Goal: Information Seeking & Learning: Learn about a topic

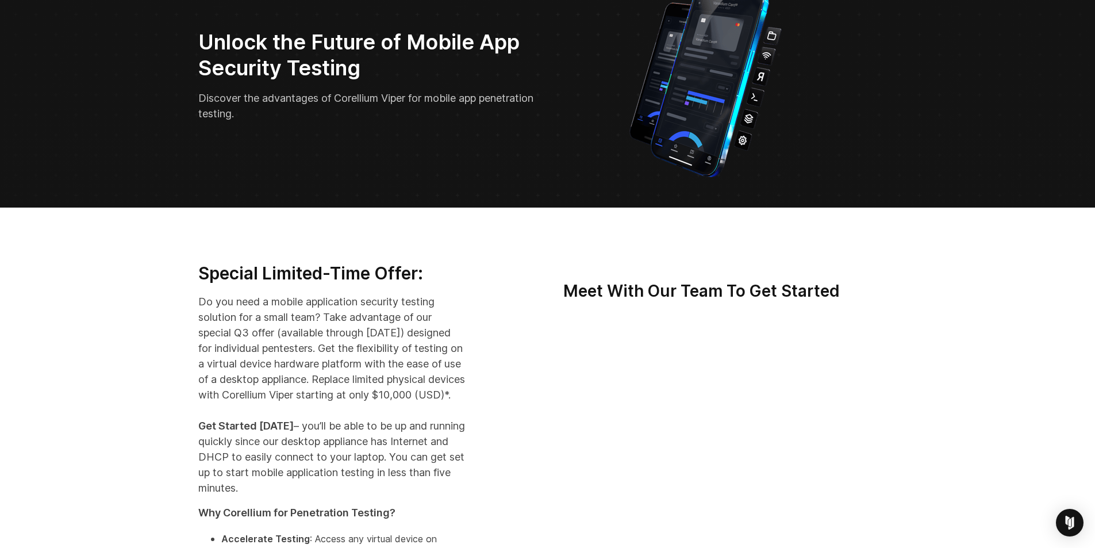
click at [198, 335] on p "Do you need a mobile application security testing solution for a small team? Ta…" at bounding box center [331, 395] width 267 height 202
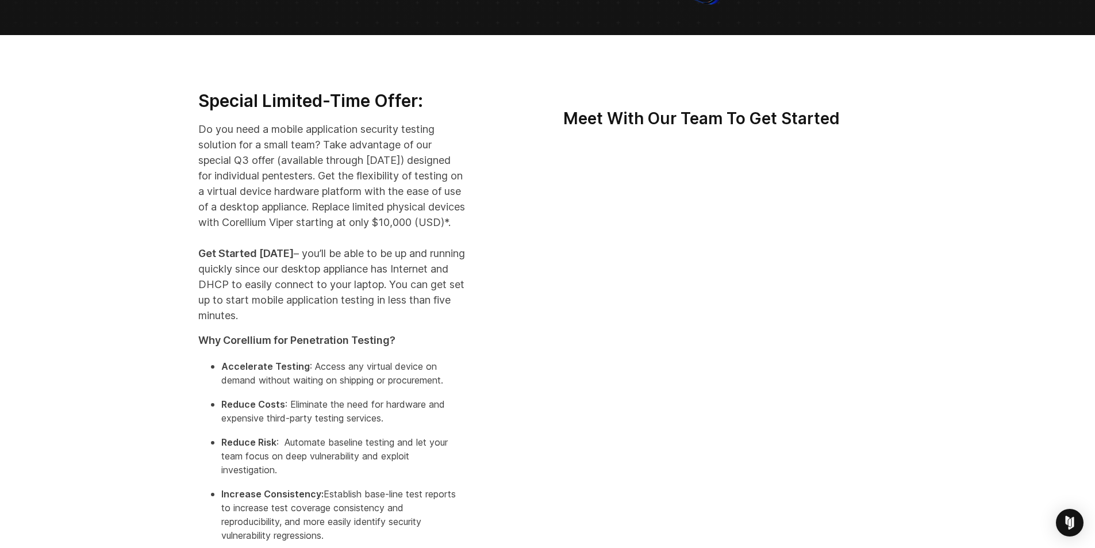
scroll to position [287, 0]
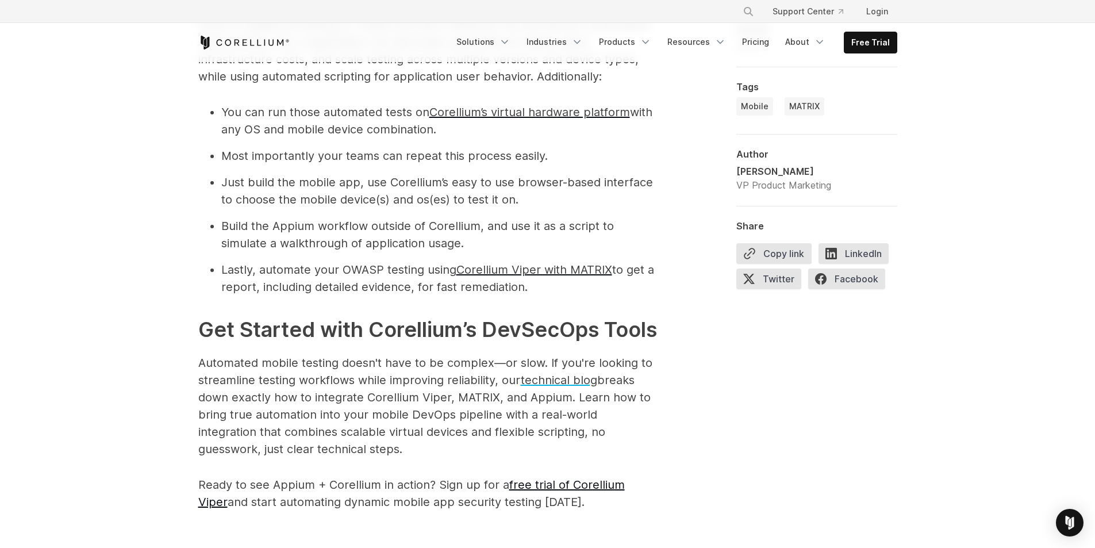
scroll to position [1495, 0]
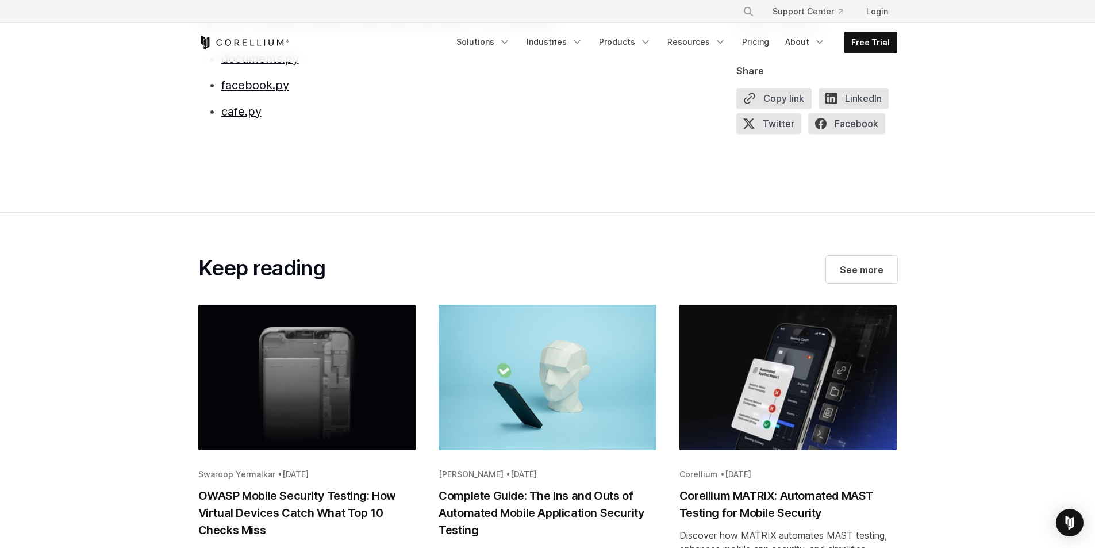
scroll to position [23402, 0]
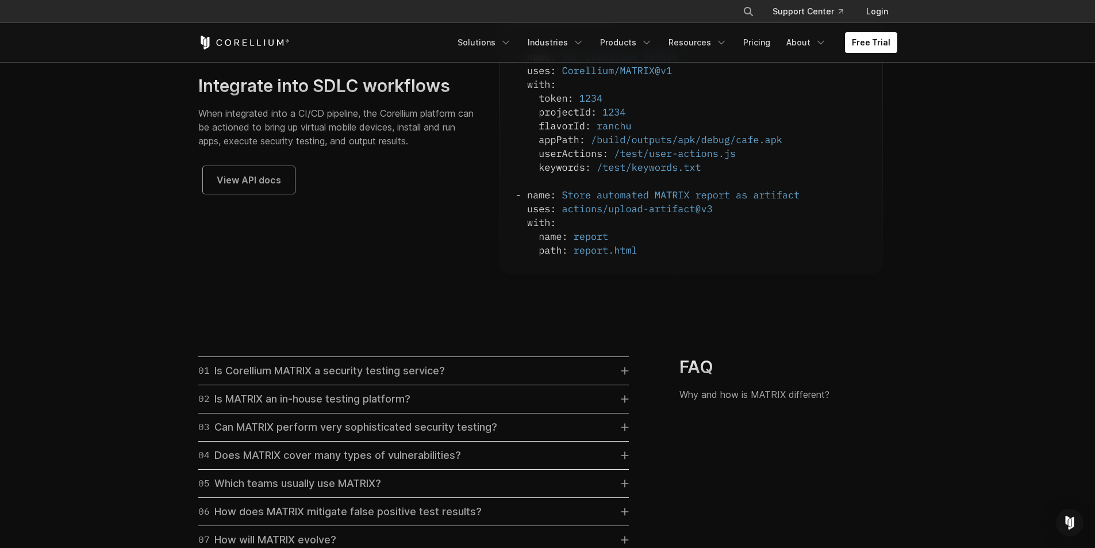
scroll to position [3105, 0]
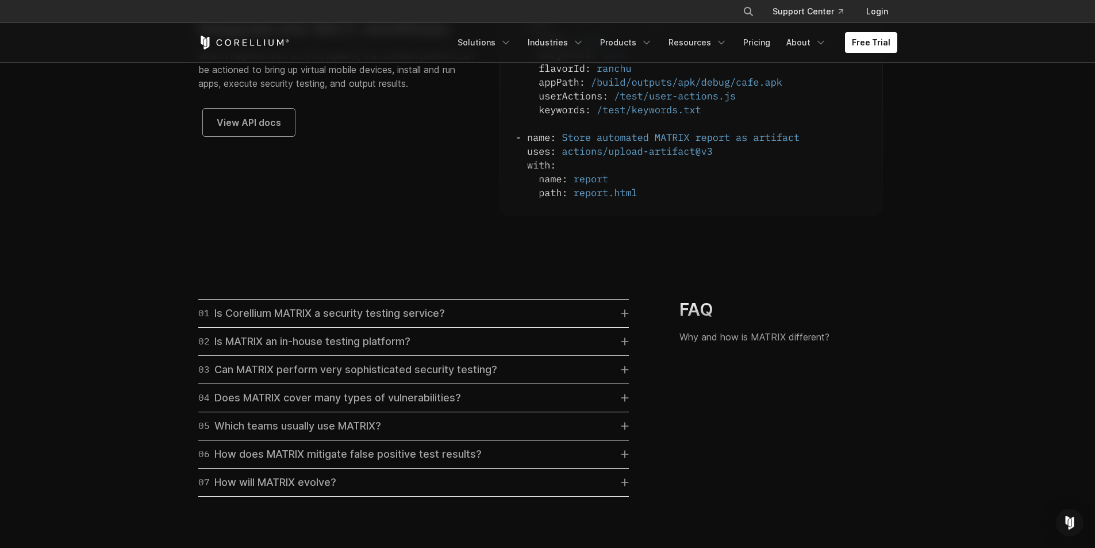
click at [478, 378] on div "03 Can MATRIX perform very sophisticated security testing?" at bounding box center [347, 370] width 299 height 16
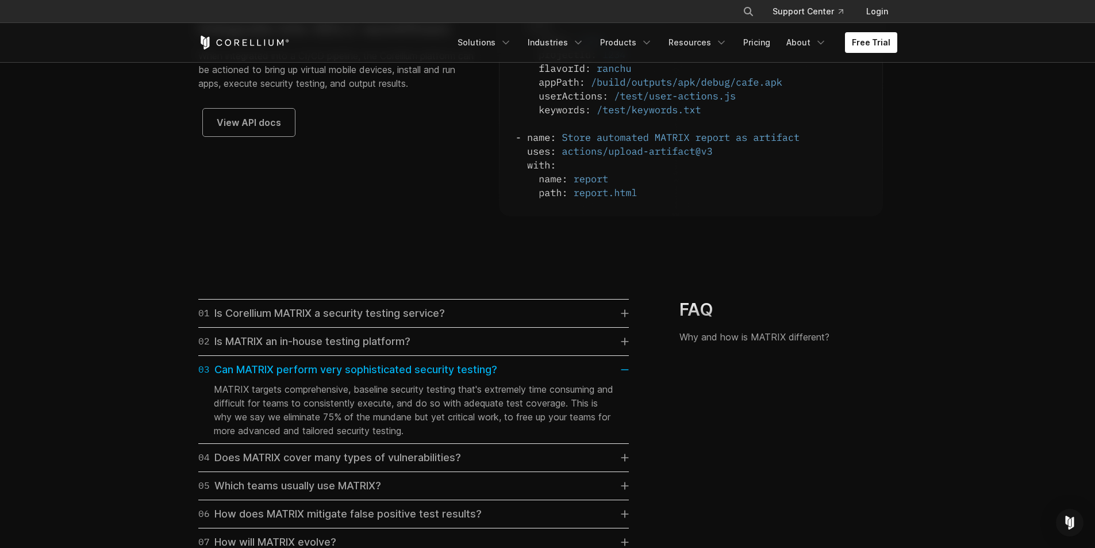
click at [478, 378] on div "03 Can MATRIX perform very sophisticated security testing?" at bounding box center [347, 370] width 299 height 16
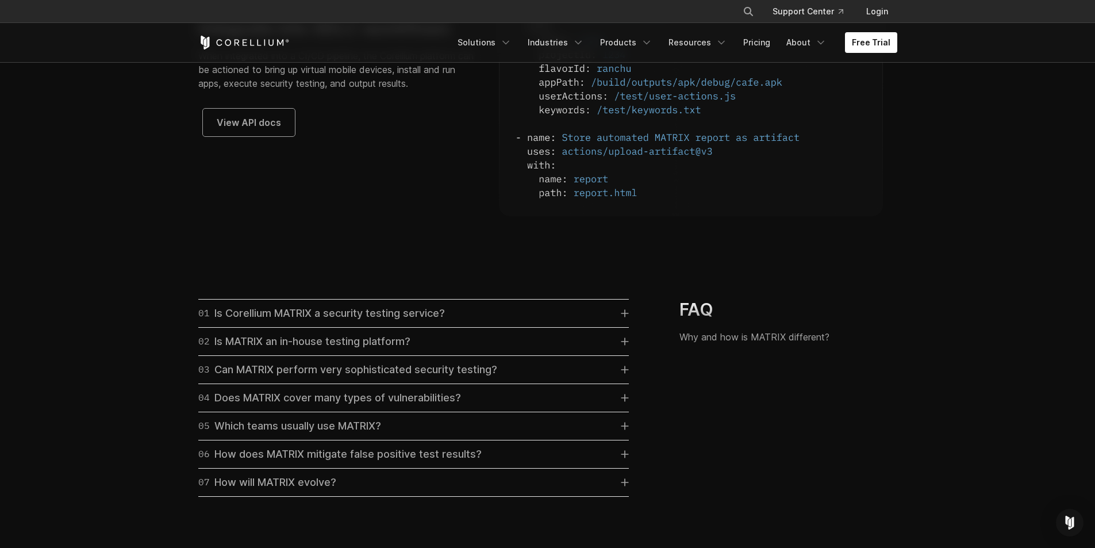
click at [479, 406] on link "04 Does MATRIX cover many types of vulnerabilities?" at bounding box center [413, 398] width 431 height 16
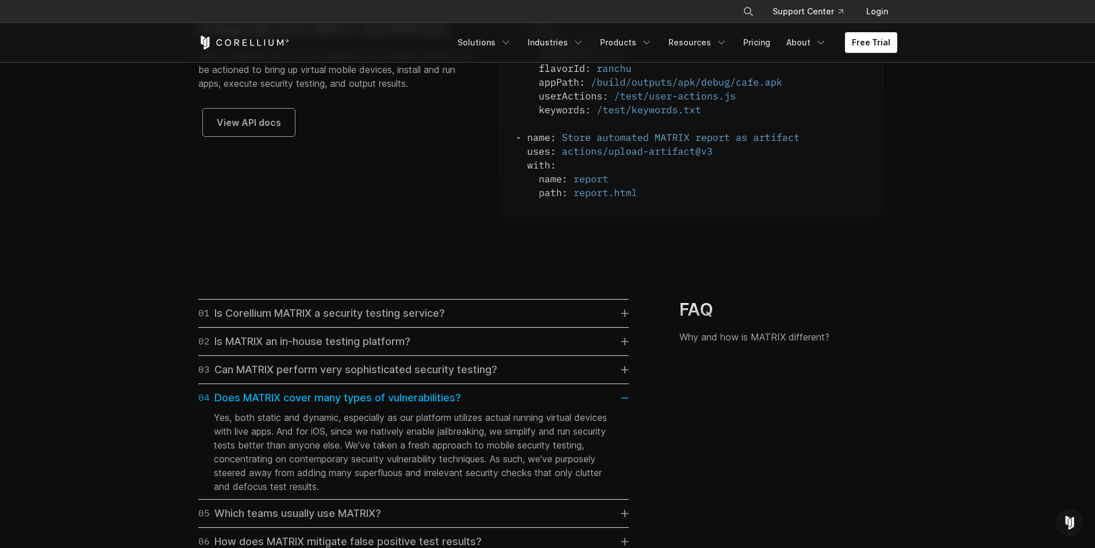
click at [479, 406] on link "04 Does MATRIX cover many types of vulnerabilities?" at bounding box center [413, 398] width 431 height 16
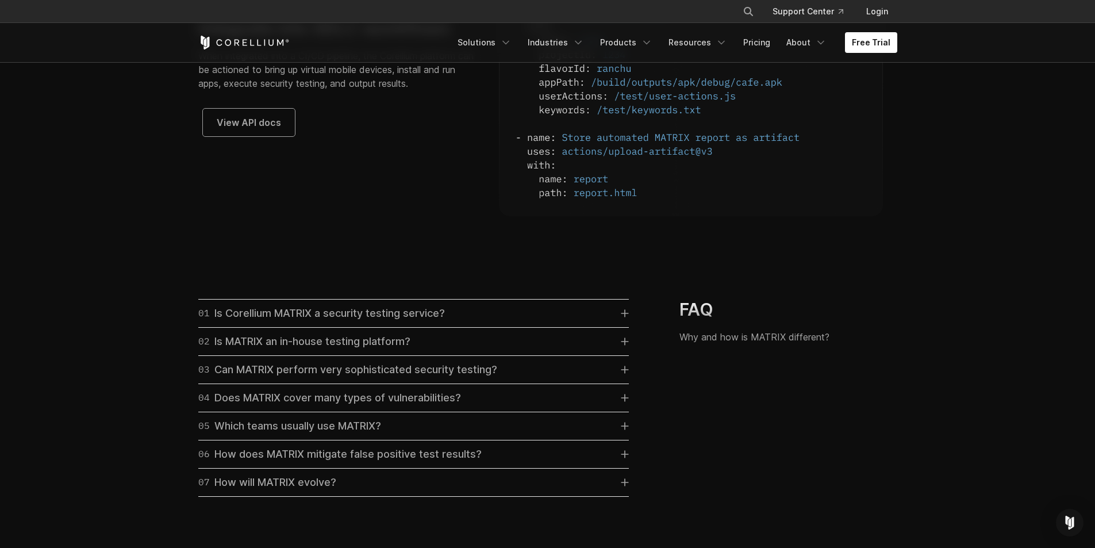
click at [458, 434] on link "05 Which teams usually use MATRIX?" at bounding box center [413, 426] width 431 height 16
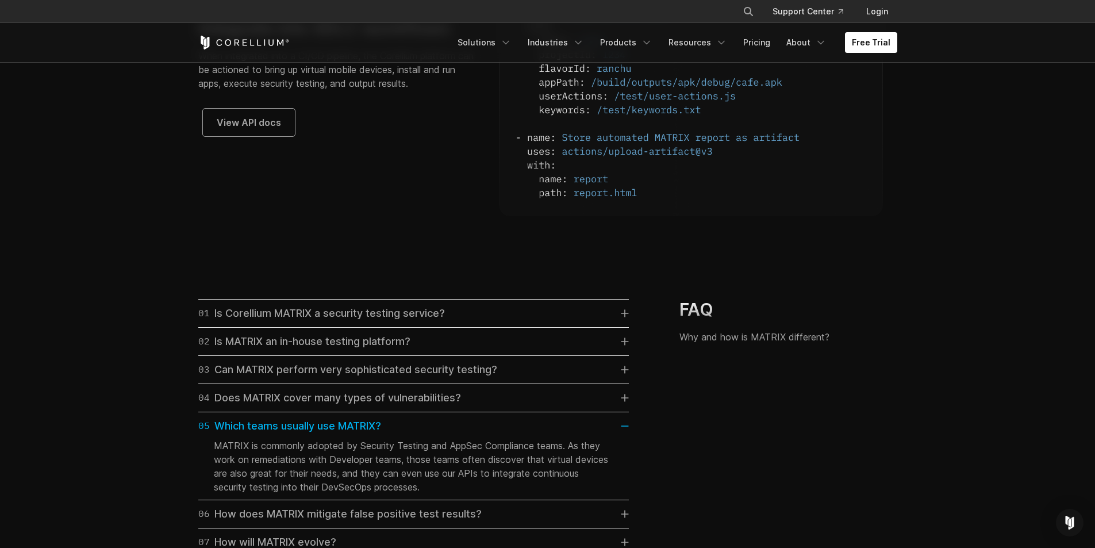
scroll to position [3162, 0]
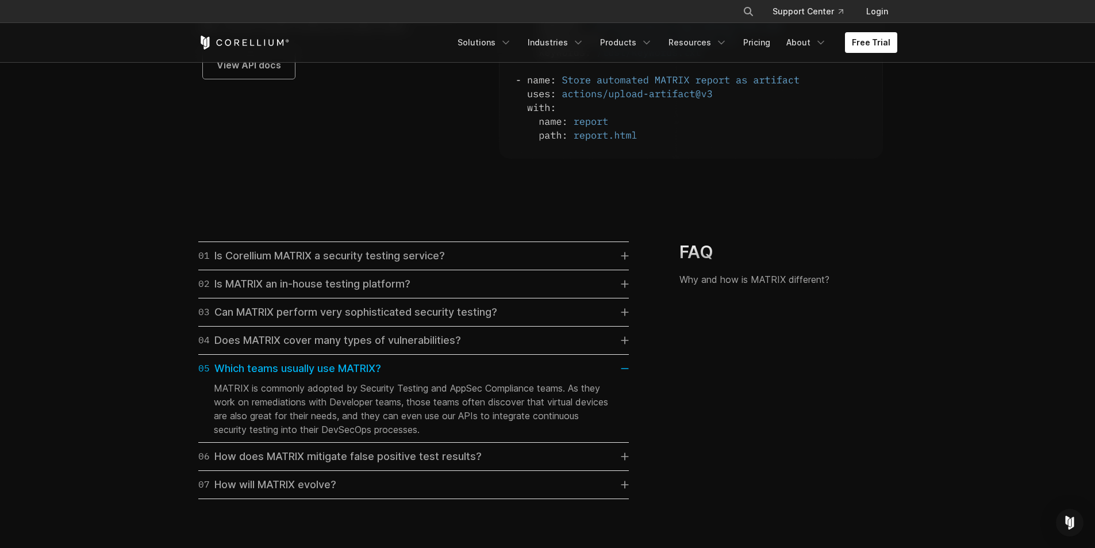
click at [515, 465] on link "06 How does MATRIX mitigate false positive test results?" at bounding box center [413, 456] width 431 height 16
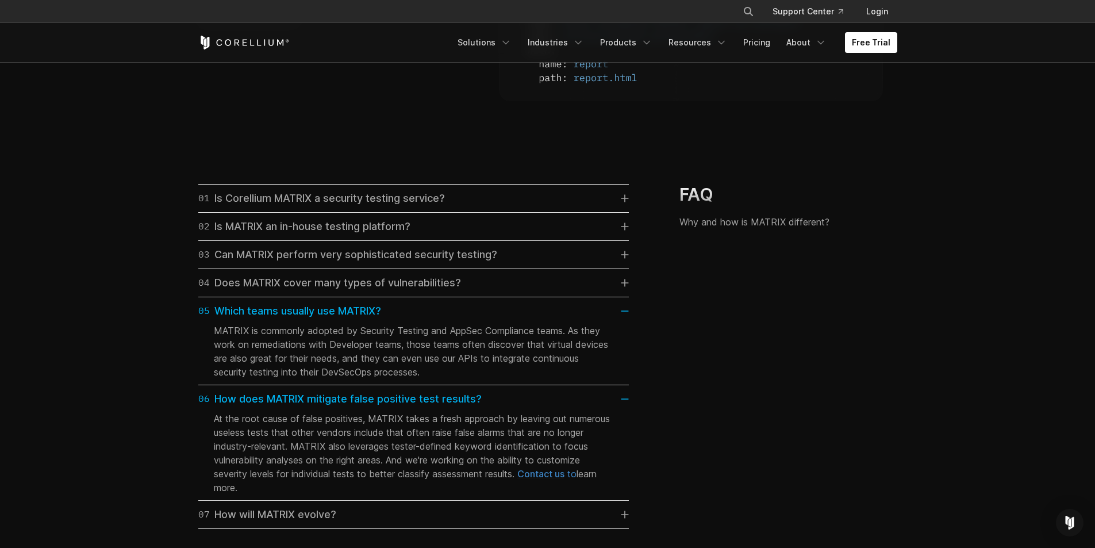
scroll to position [3277, 0]
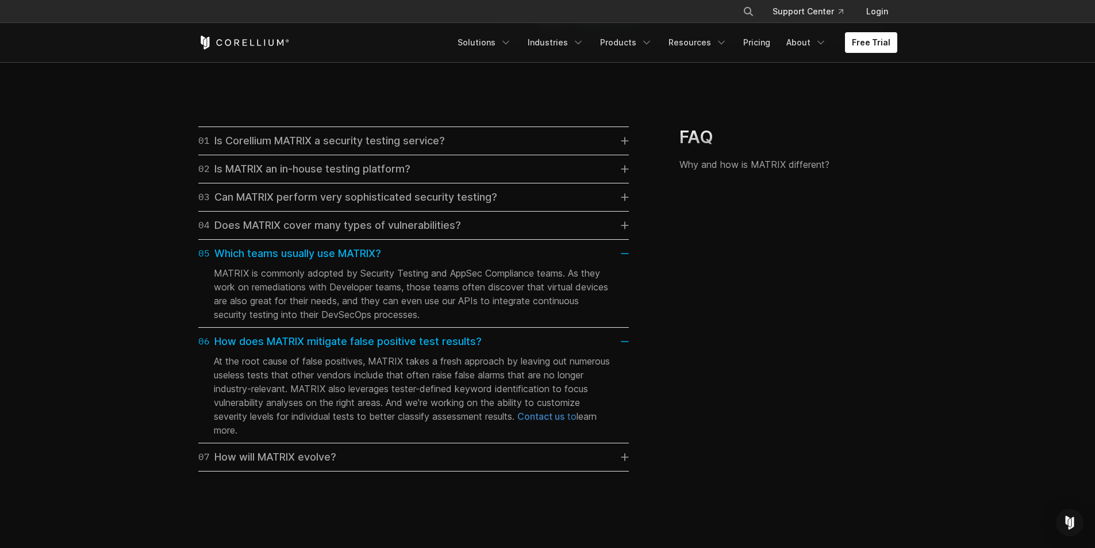
click at [515, 465] on link "07 How will MATRIX evolve?" at bounding box center [413, 457] width 431 height 16
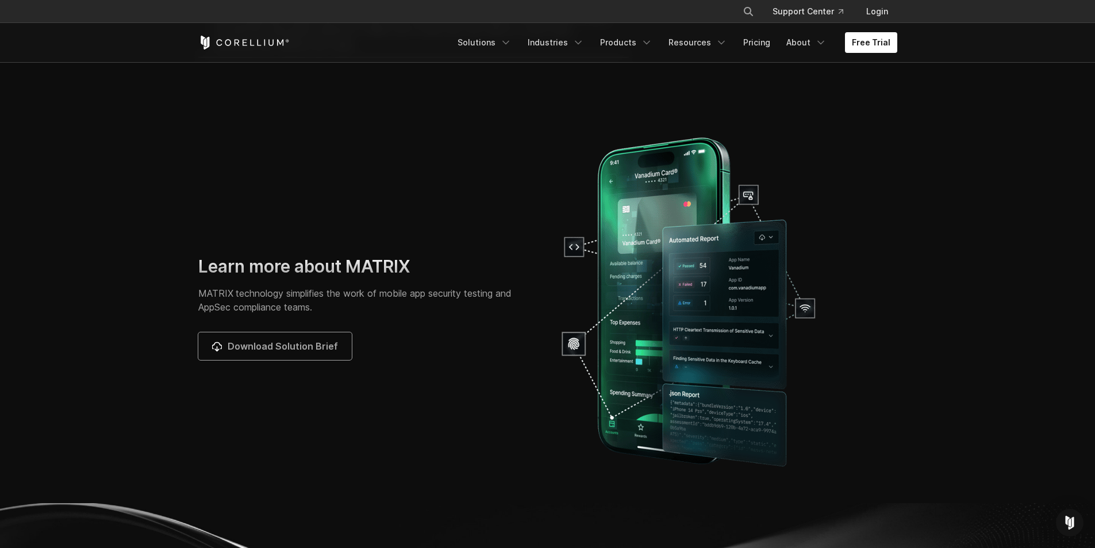
scroll to position [3795, 0]
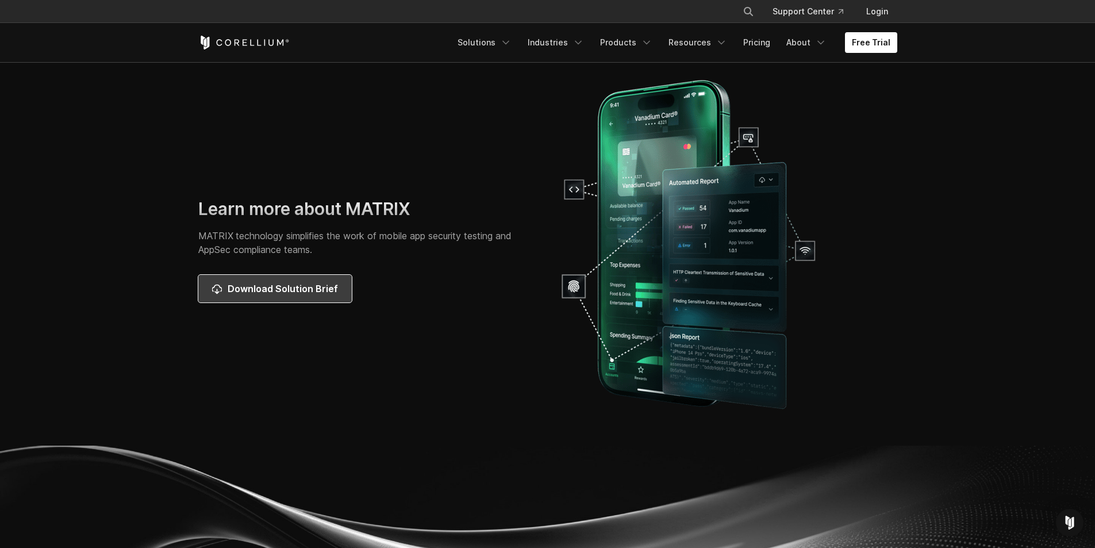
click at [269, 294] on link "Download Solution Brief" at bounding box center [275, 289] width 154 height 28
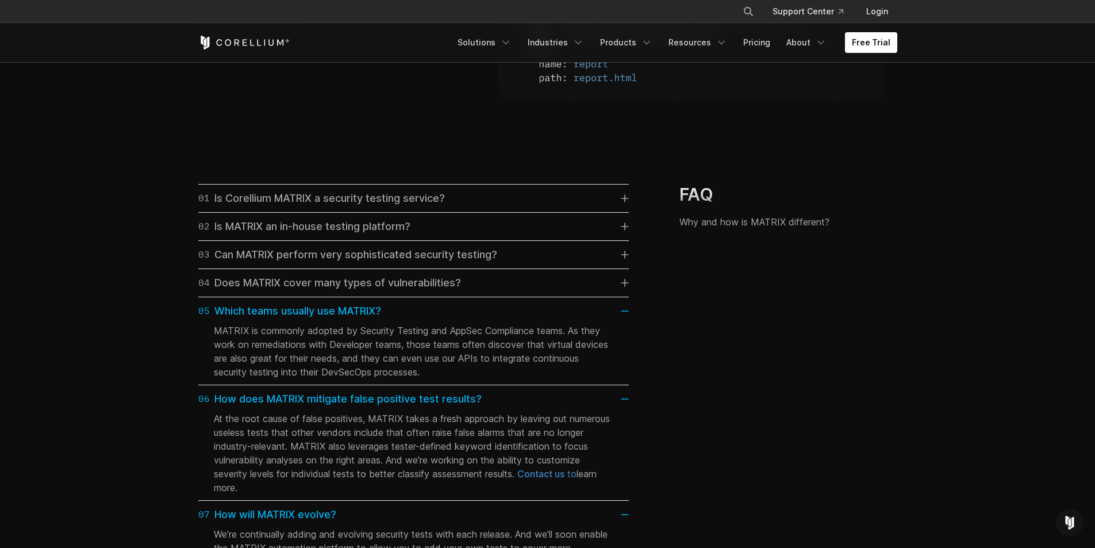
scroll to position [3162, 0]
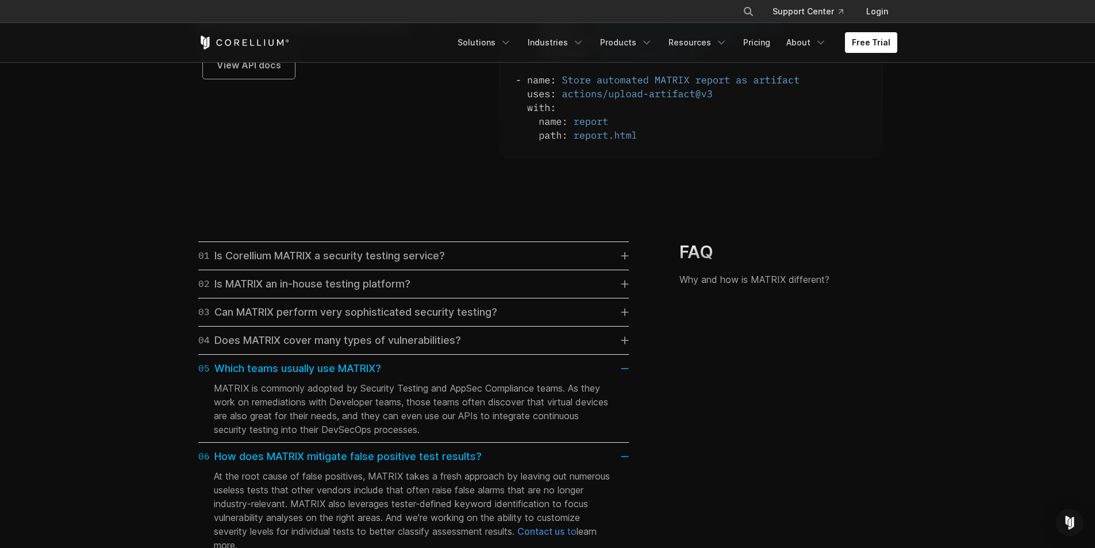
click at [615, 262] on link "01 Is Corellium MATRIX a security testing service?" at bounding box center [413, 256] width 431 height 16
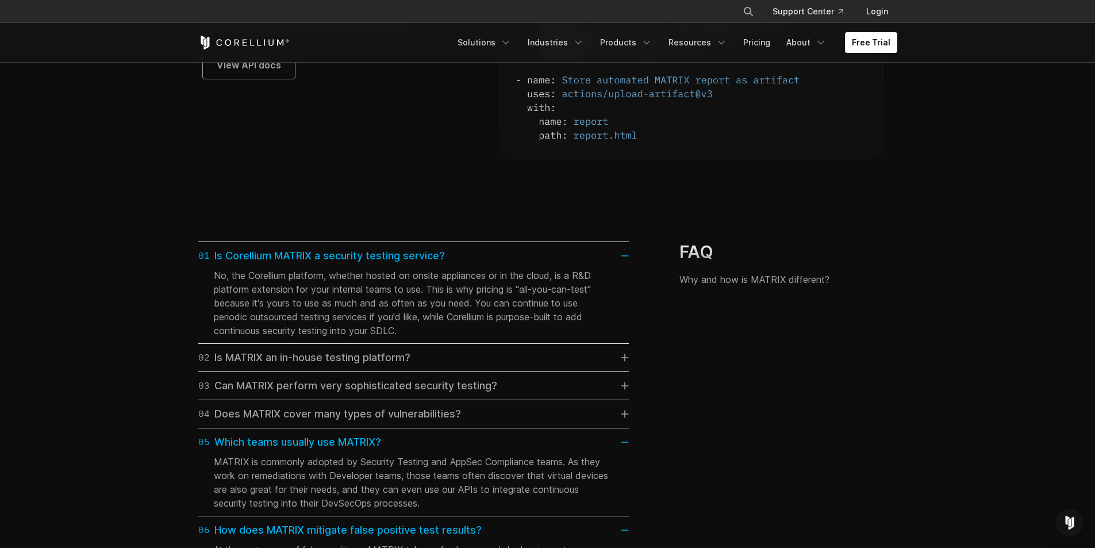
click at [606, 366] on link "02 Is MATRIX an in-house testing platform?" at bounding box center [413, 358] width 431 height 16
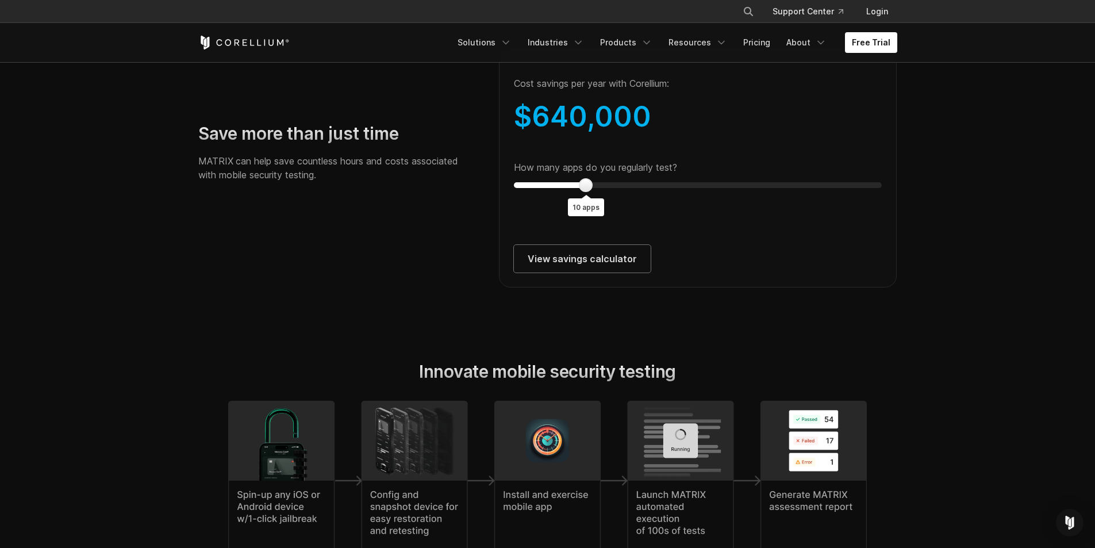
scroll to position [2070, 0]
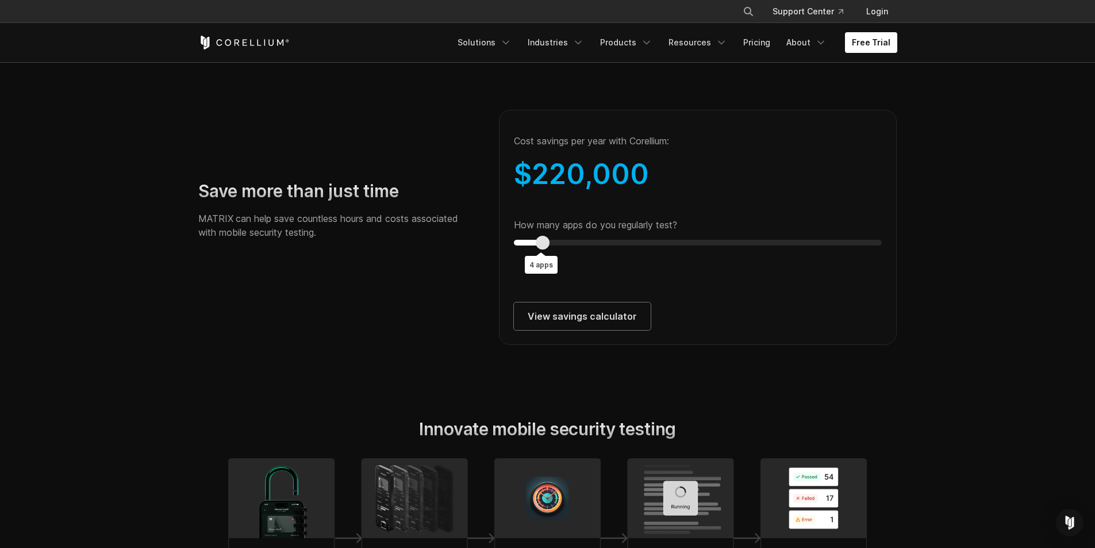
click at [536, 250] on div at bounding box center [543, 243] width 14 height 14
type input "**"
click at [601, 250] on div at bounding box center [600, 243] width 14 height 14
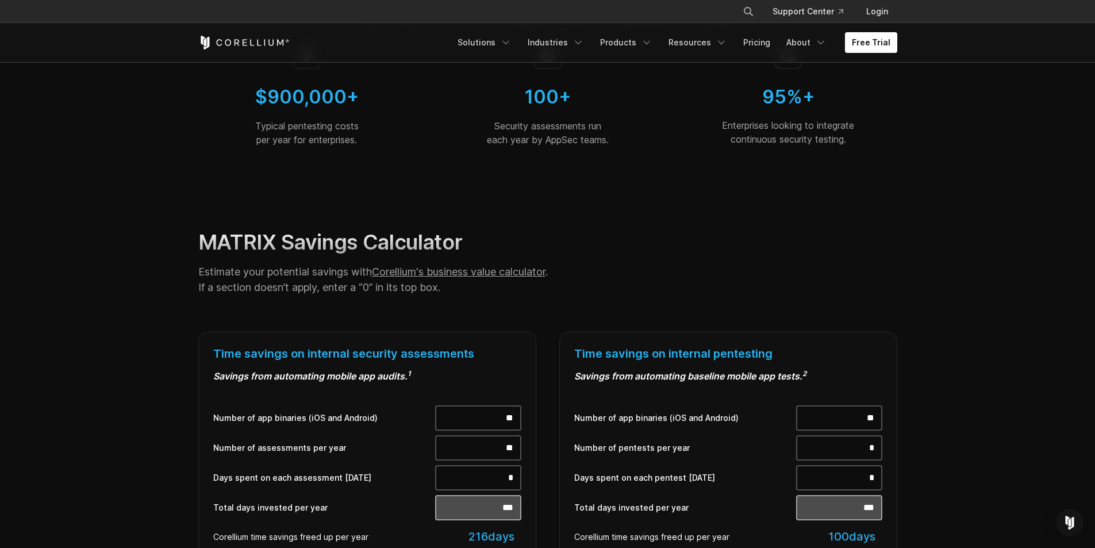
scroll to position [230, 0]
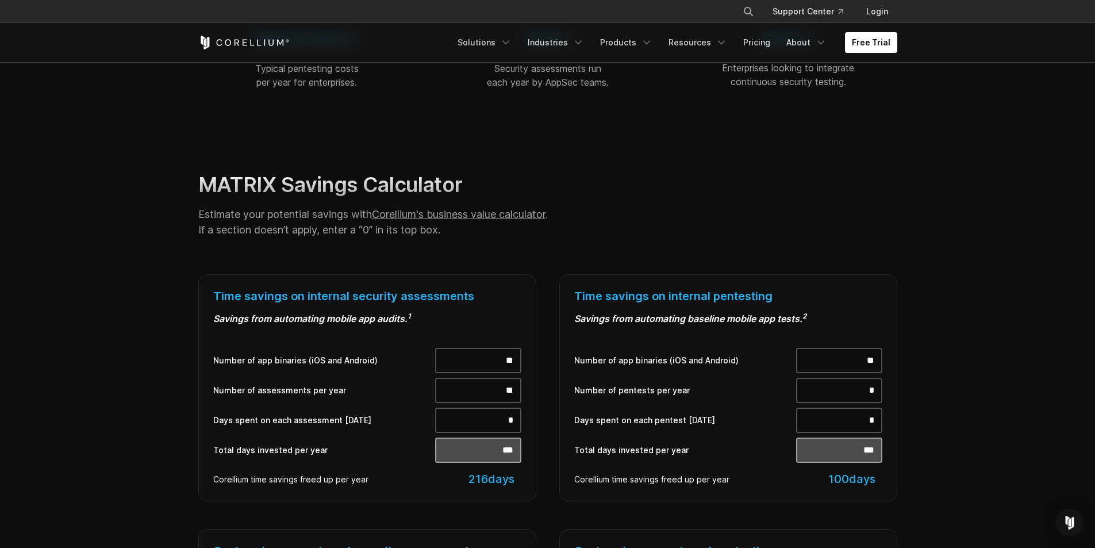
drag, startPoint x: 499, startPoint y: 363, endPoint x: 527, endPoint y: 363, distance: 27.6
click at [527, 363] on div "Time savings on internal security assessments Savings from automating mobile ap…" at bounding box center [367, 387] width 338 height 227
type input "*"
type input "**"
click at [503, 385] on input "**" at bounding box center [478, 390] width 86 height 25
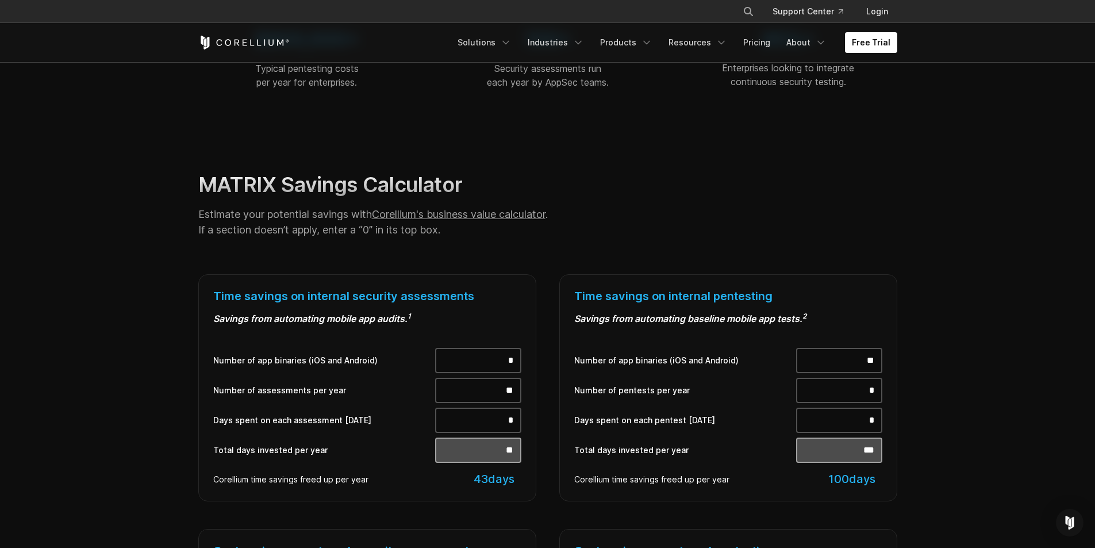
drag, startPoint x: 506, startPoint y: 427, endPoint x: 517, endPoint y: 427, distance: 11.5
click at [517, 427] on input "*" at bounding box center [478, 420] width 86 height 25
type input "*"
type input "***"
click at [511, 393] on input "**" at bounding box center [478, 390] width 86 height 25
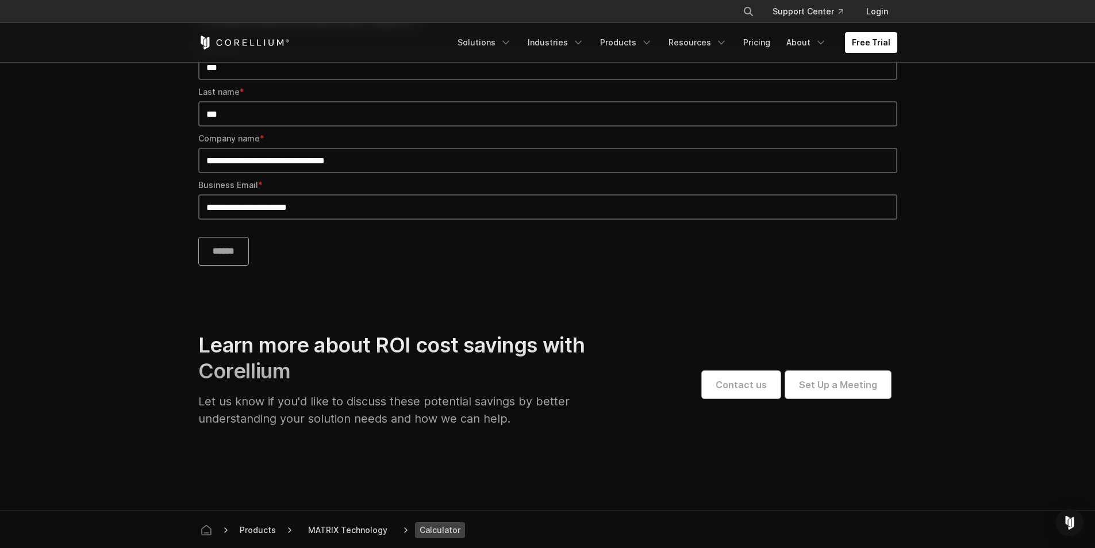
scroll to position [1092, 0]
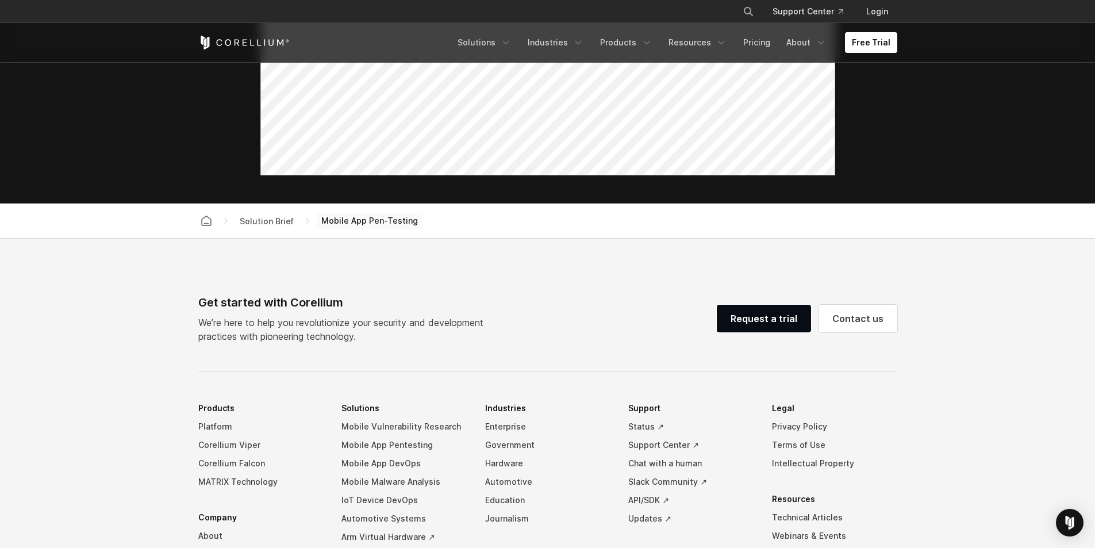
scroll to position [747, 0]
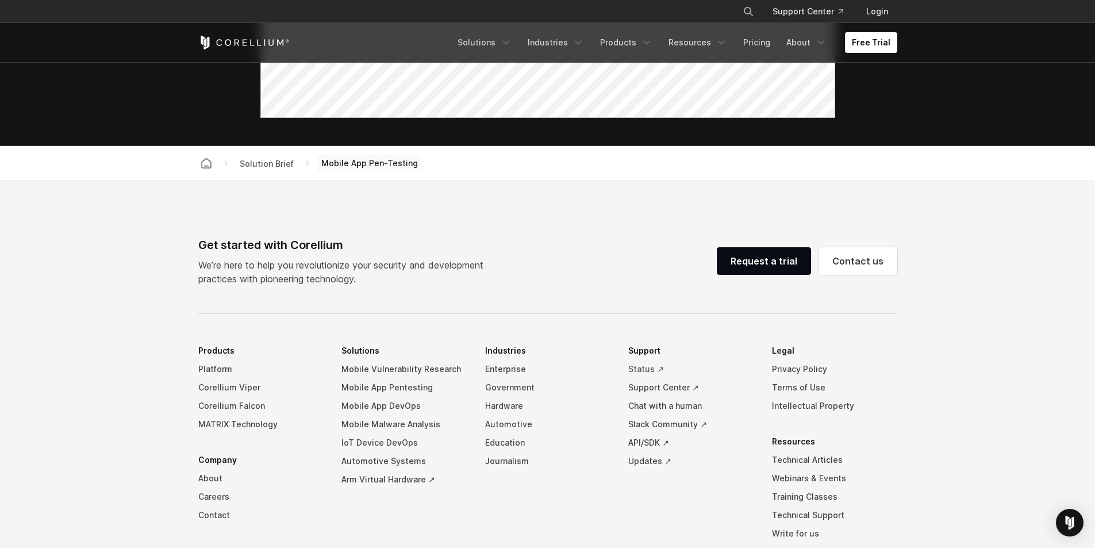
click at [639, 375] on link "Status ↗" at bounding box center [690, 369] width 125 height 18
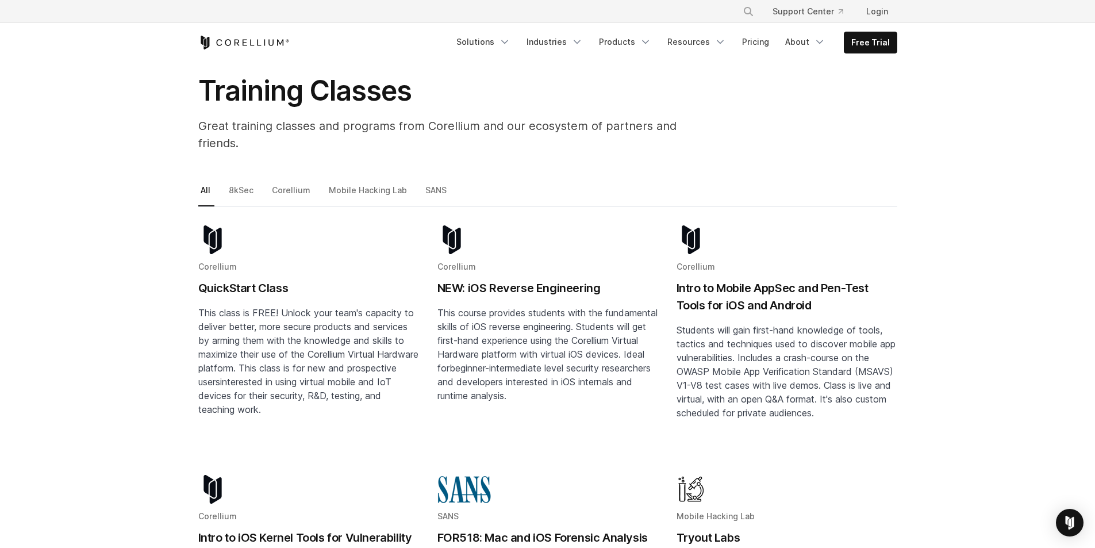
scroll to position [115, 0]
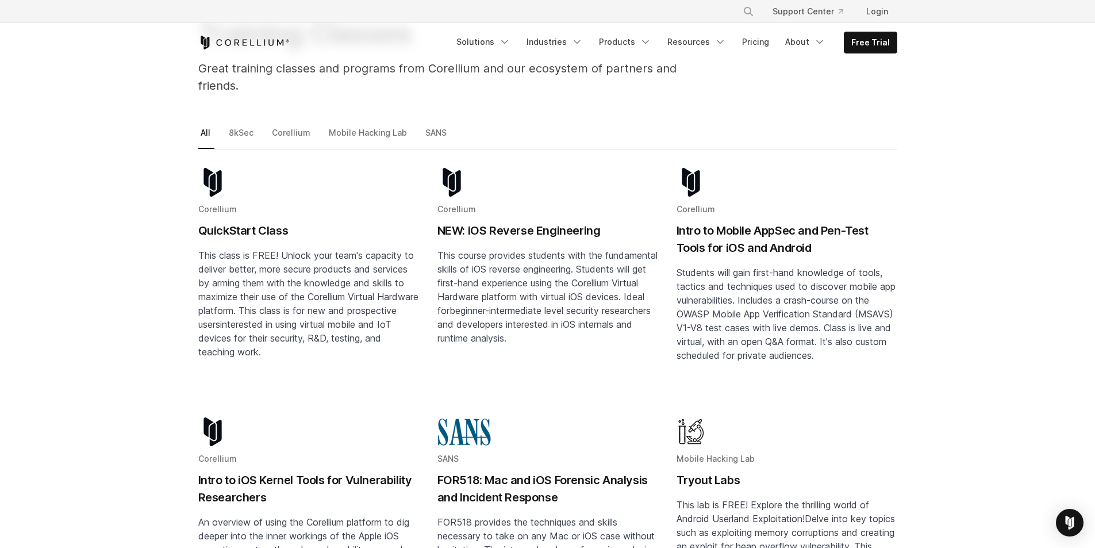
click at [241, 263] on span "This class is FREE! Unlock your team's capacity to deliver better, more secure …" at bounding box center [308, 290] width 220 height 80
click at [535, 222] on h2 "NEW: iOS Reverse Engineering" at bounding box center [548, 230] width 221 height 17
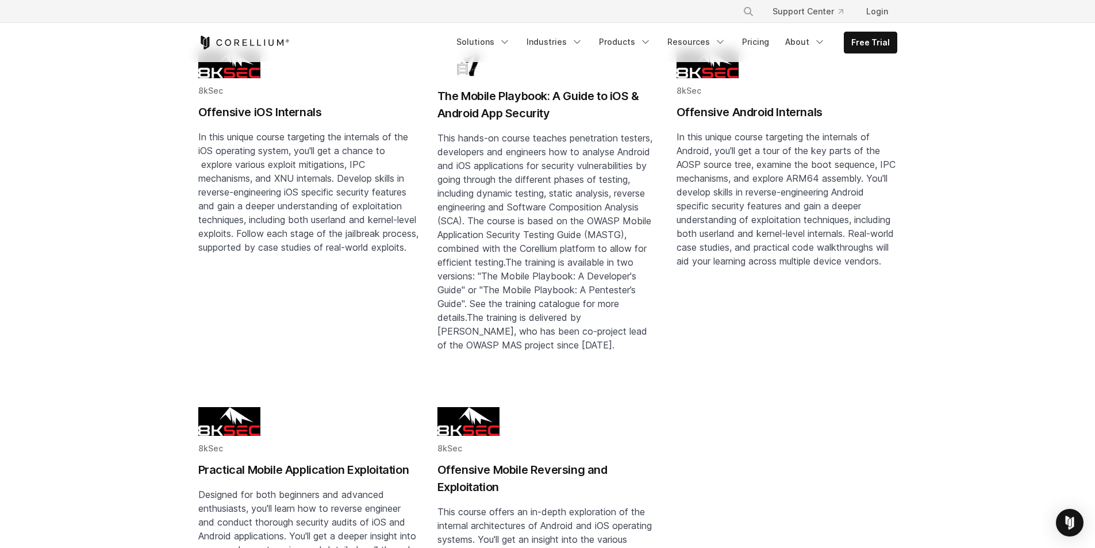
scroll to position [1207, 0]
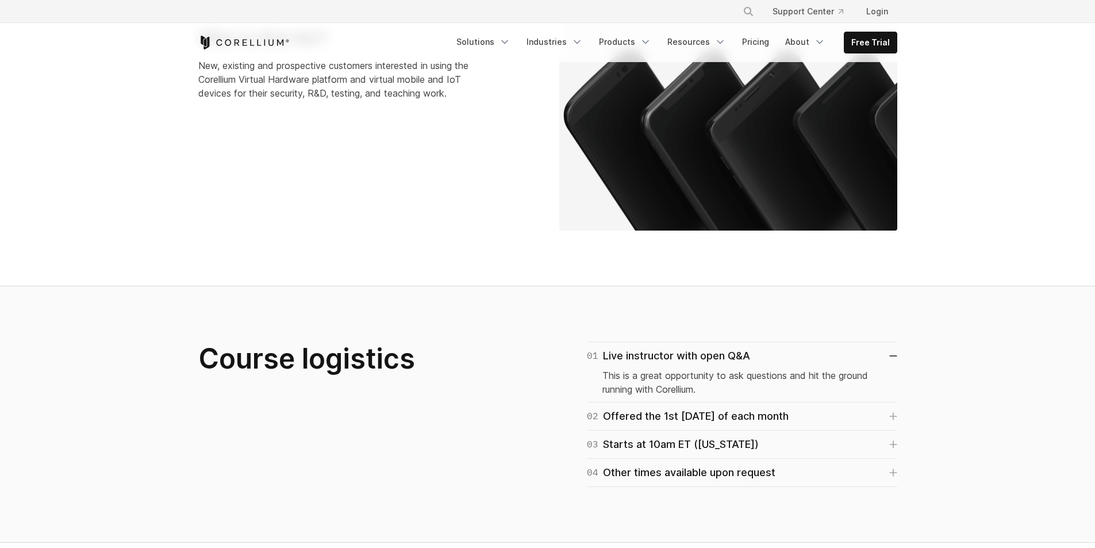
scroll to position [517, 0]
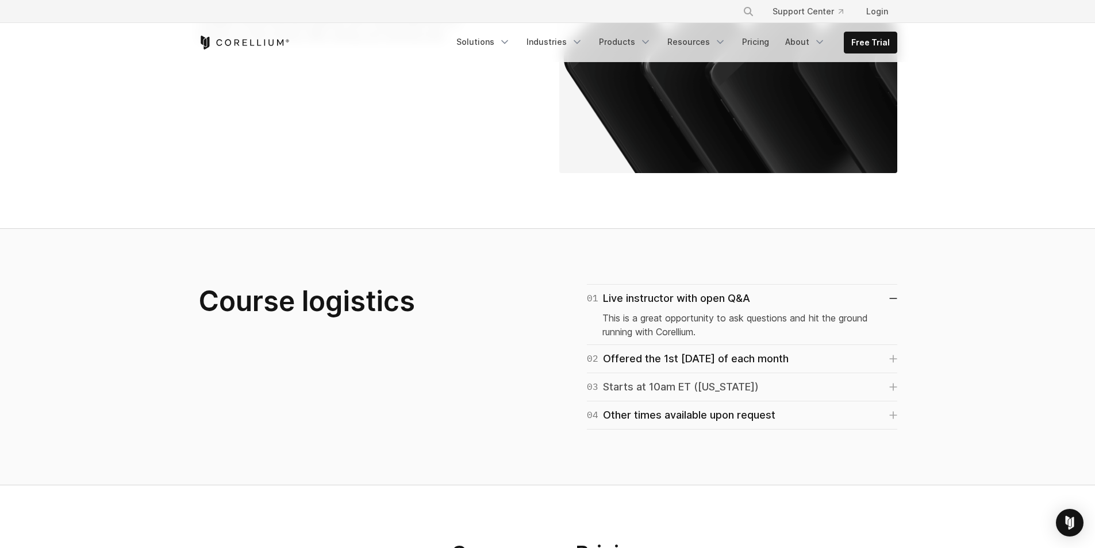
click at [670, 379] on div "03 Starts at 10am ET (New York)" at bounding box center [673, 387] width 172 height 16
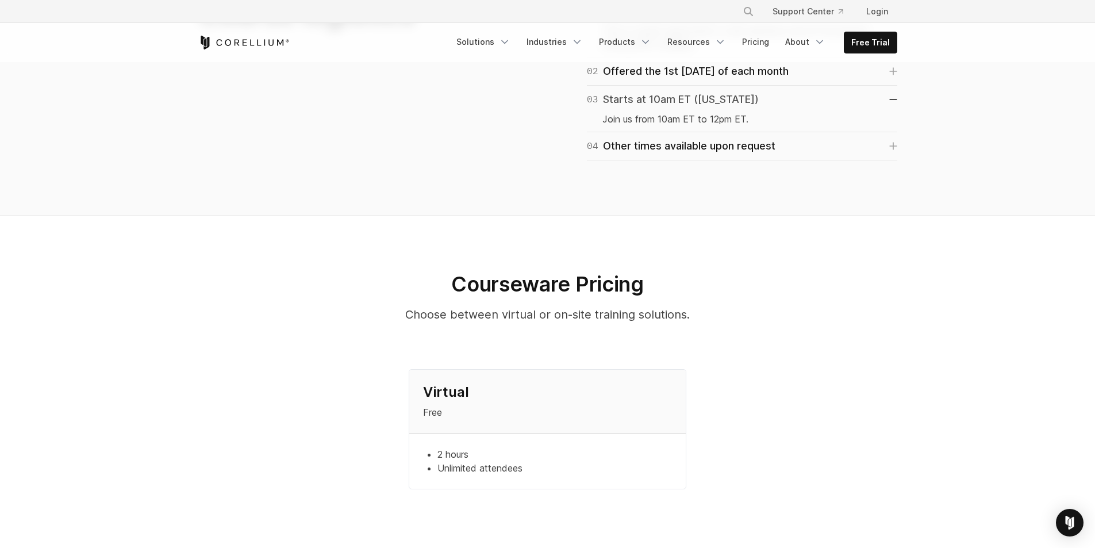
scroll to position [862, 0]
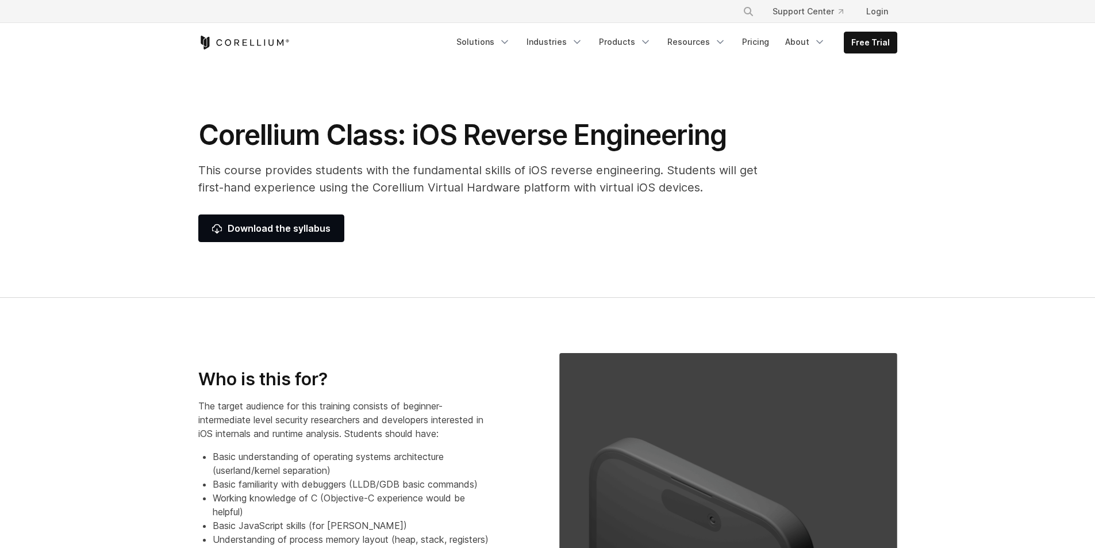
select select "*********"
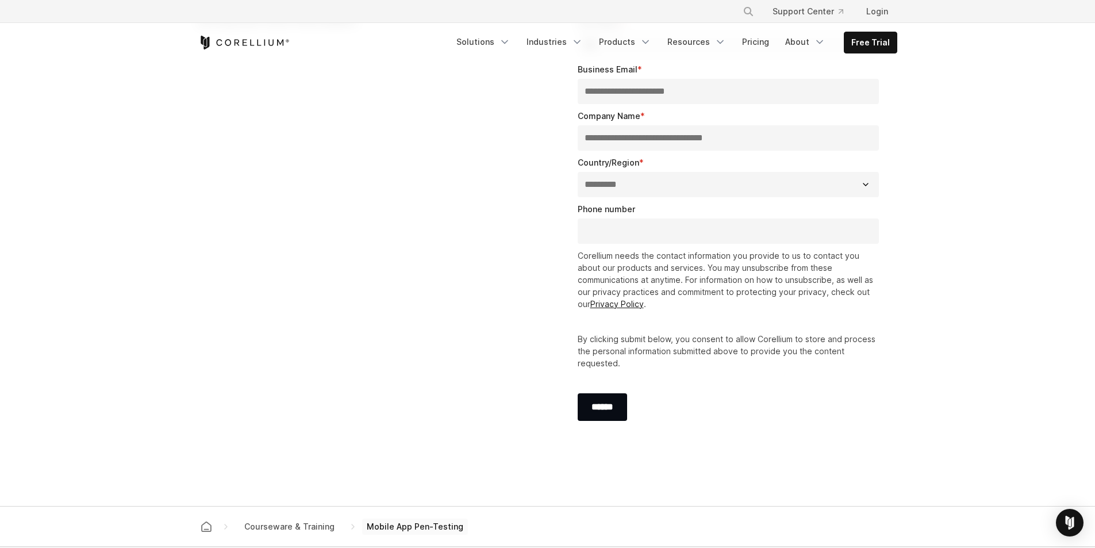
scroll to position [1150, 0]
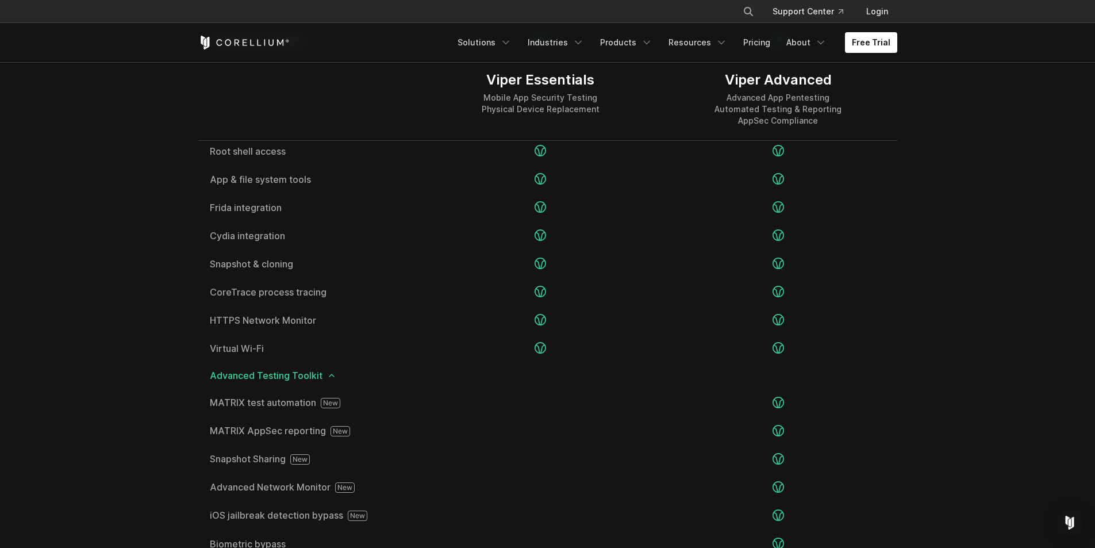
scroll to position [1782, 0]
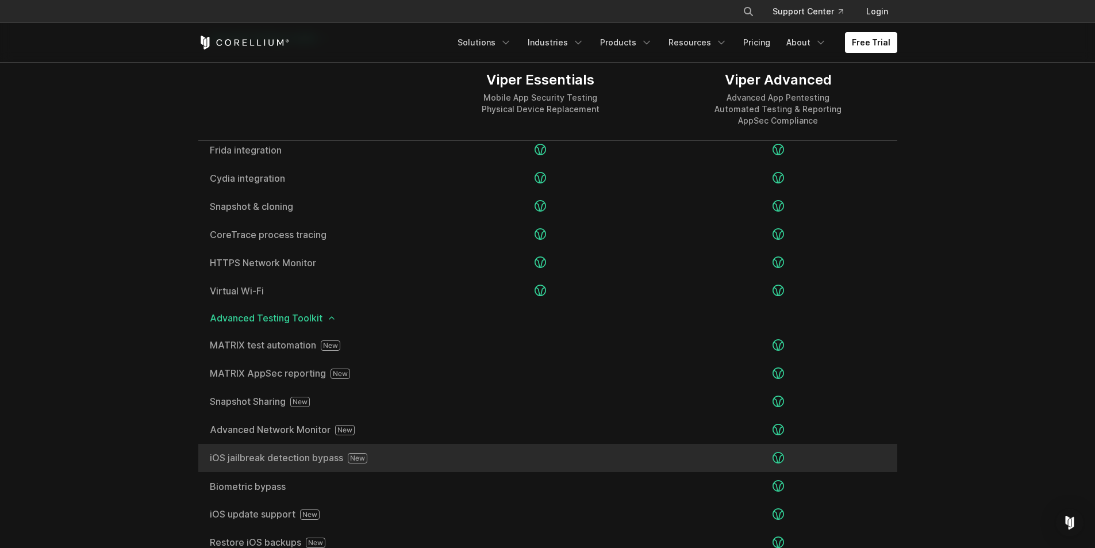
click at [318, 457] on span "iOS jailbreak detection bypass" at bounding box center [310, 458] width 201 height 10
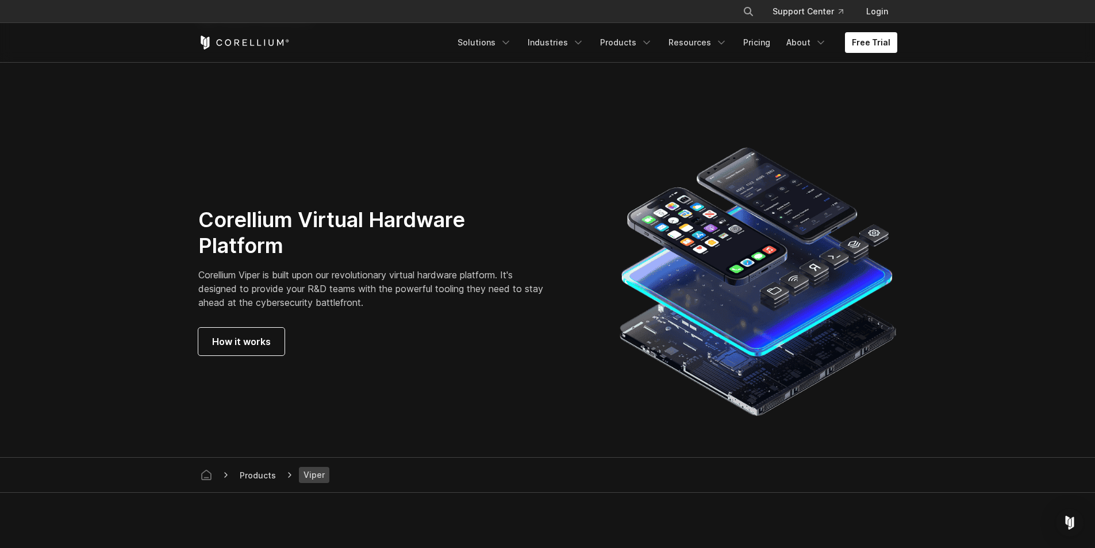
scroll to position [3047, 0]
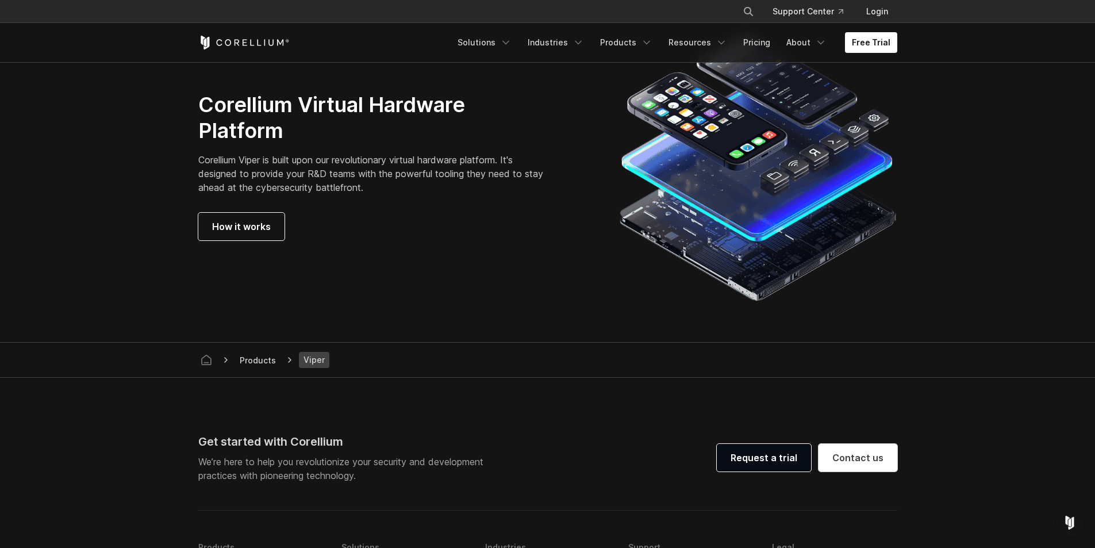
click at [311, 361] on span "Viper" at bounding box center [314, 360] width 30 height 16
